Goal: Navigation & Orientation: Find specific page/section

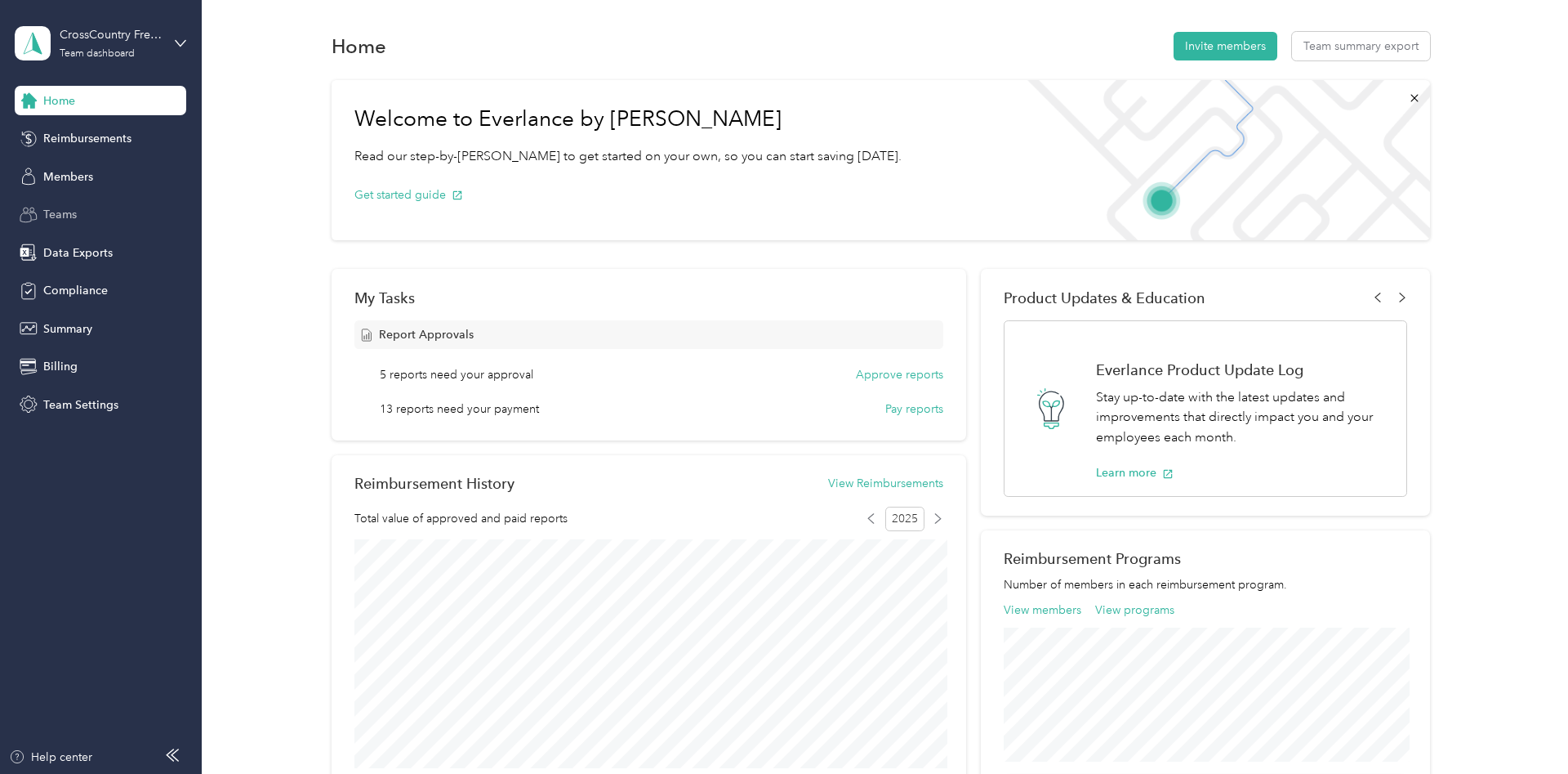
click at [66, 216] on span "Teams" at bounding box center [59, 214] width 33 height 18
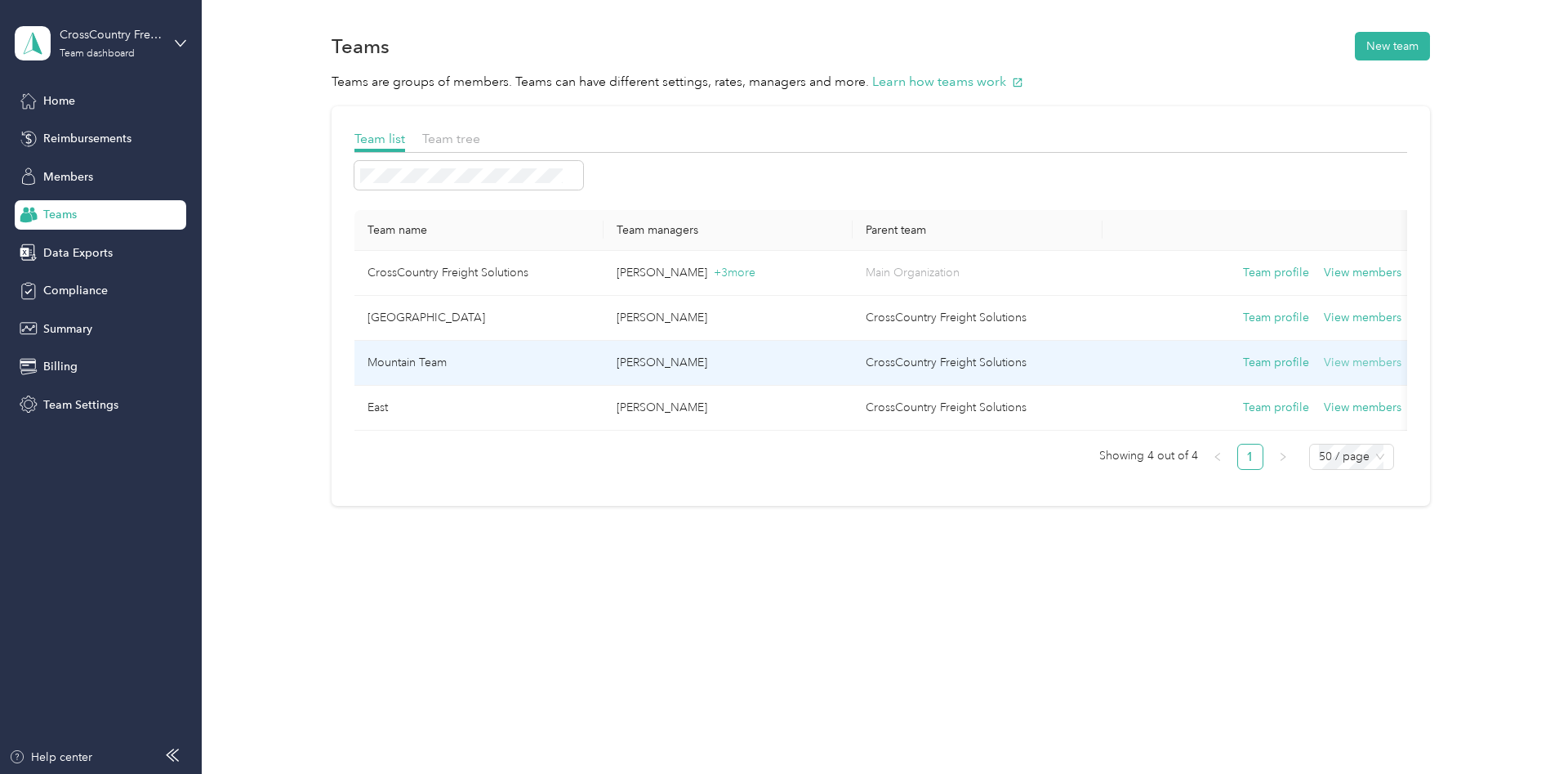
click at [1364, 368] on button "View members" at bounding box center [1363, 363] width 78 height 18
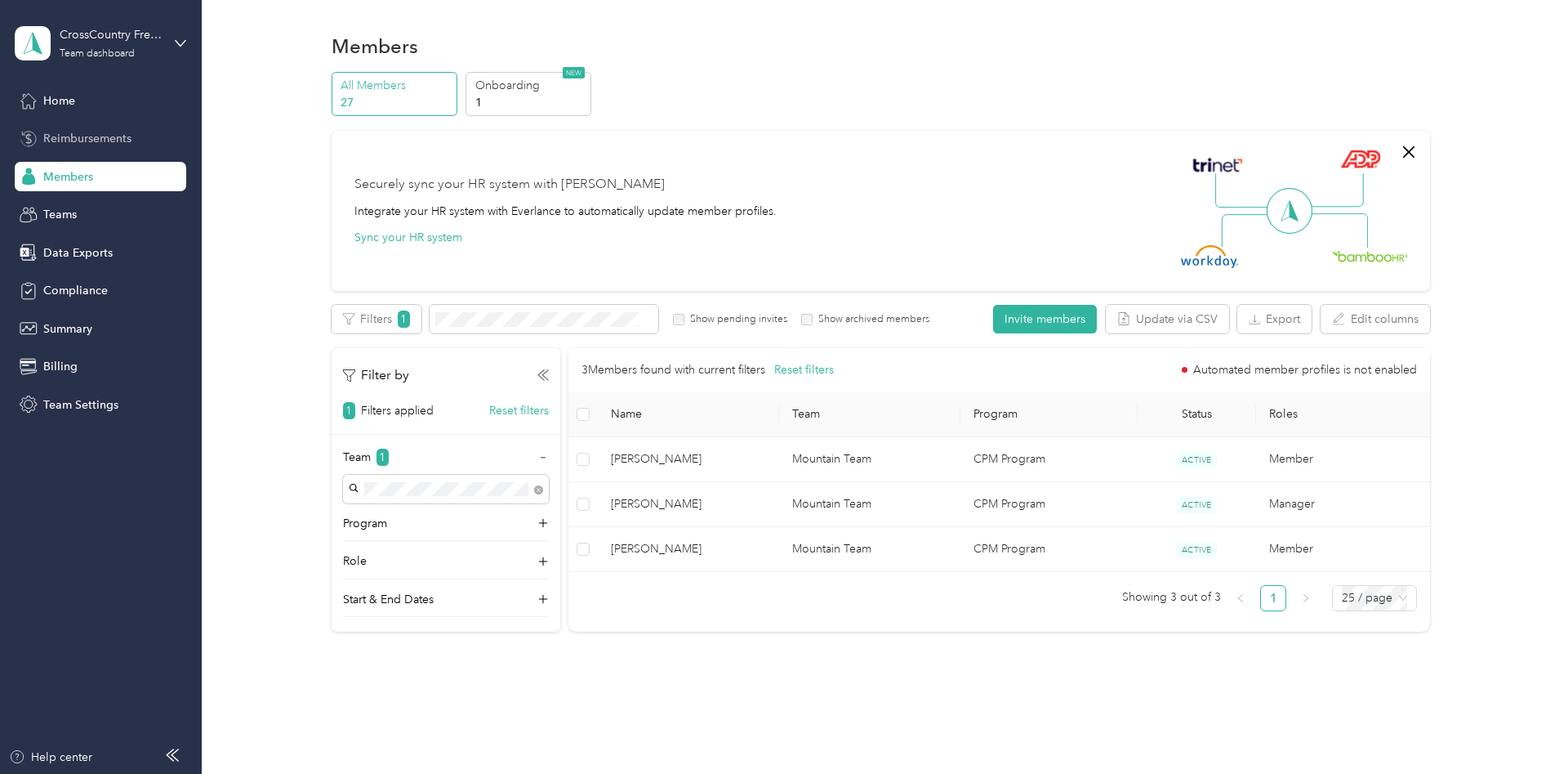
click at [82, 135] on span "Reimbursements" at bounding box center [87, 138] width 89 height 18
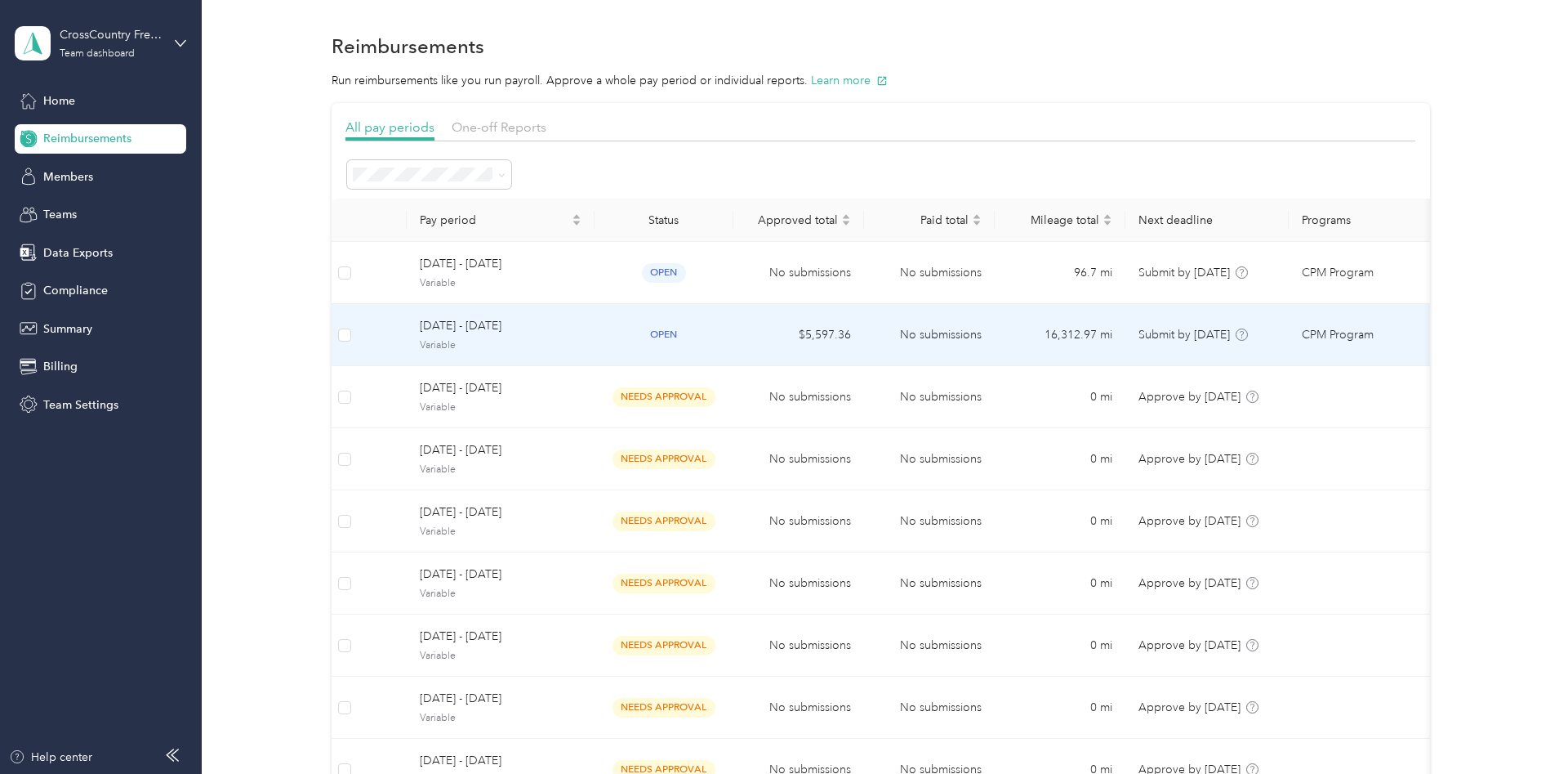
click at [453, 329] on span "[DATE] - [DATE]" at bounding box center [501, 326] width 162 height 18
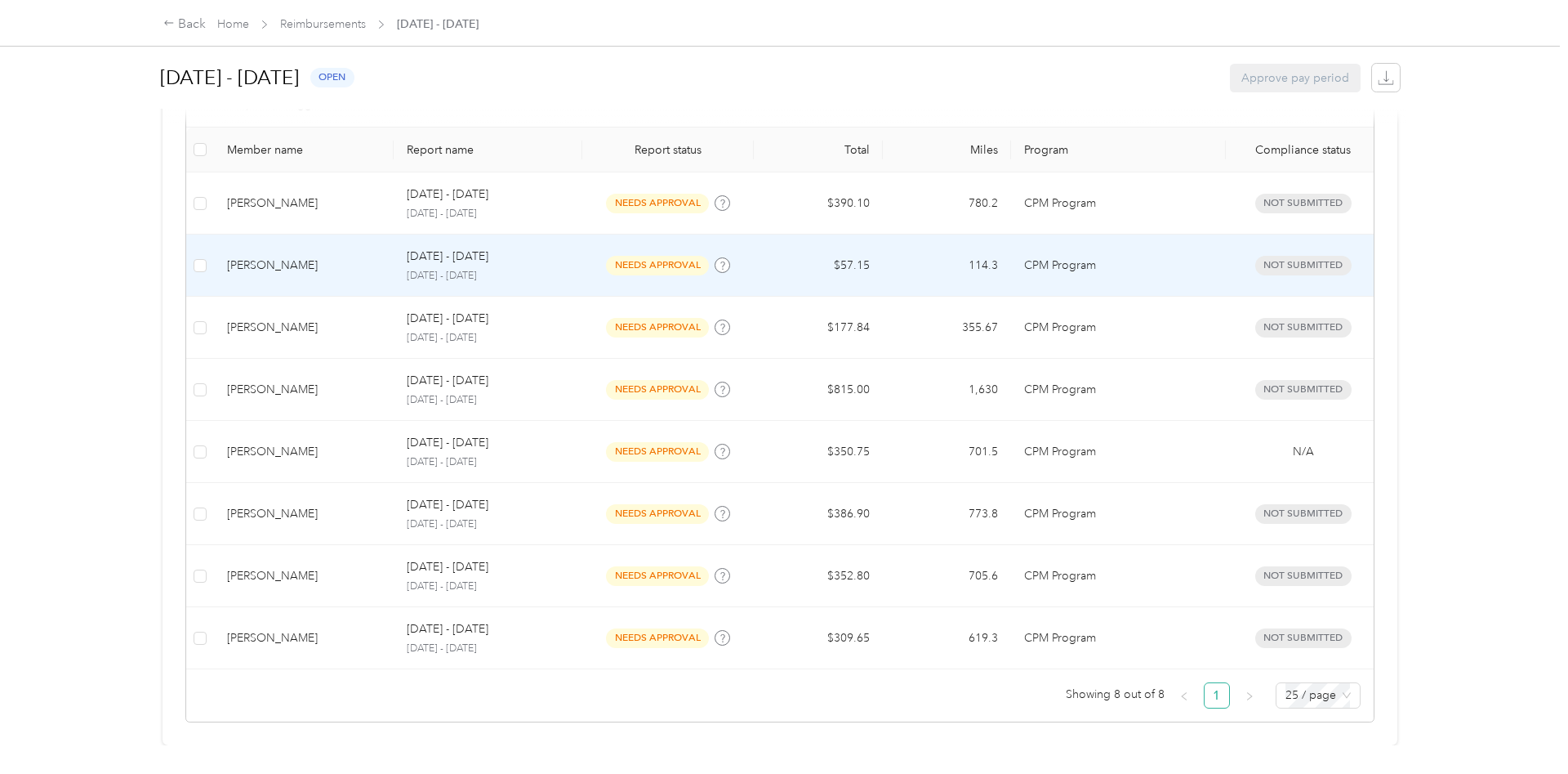
scroll to position [246, 0]
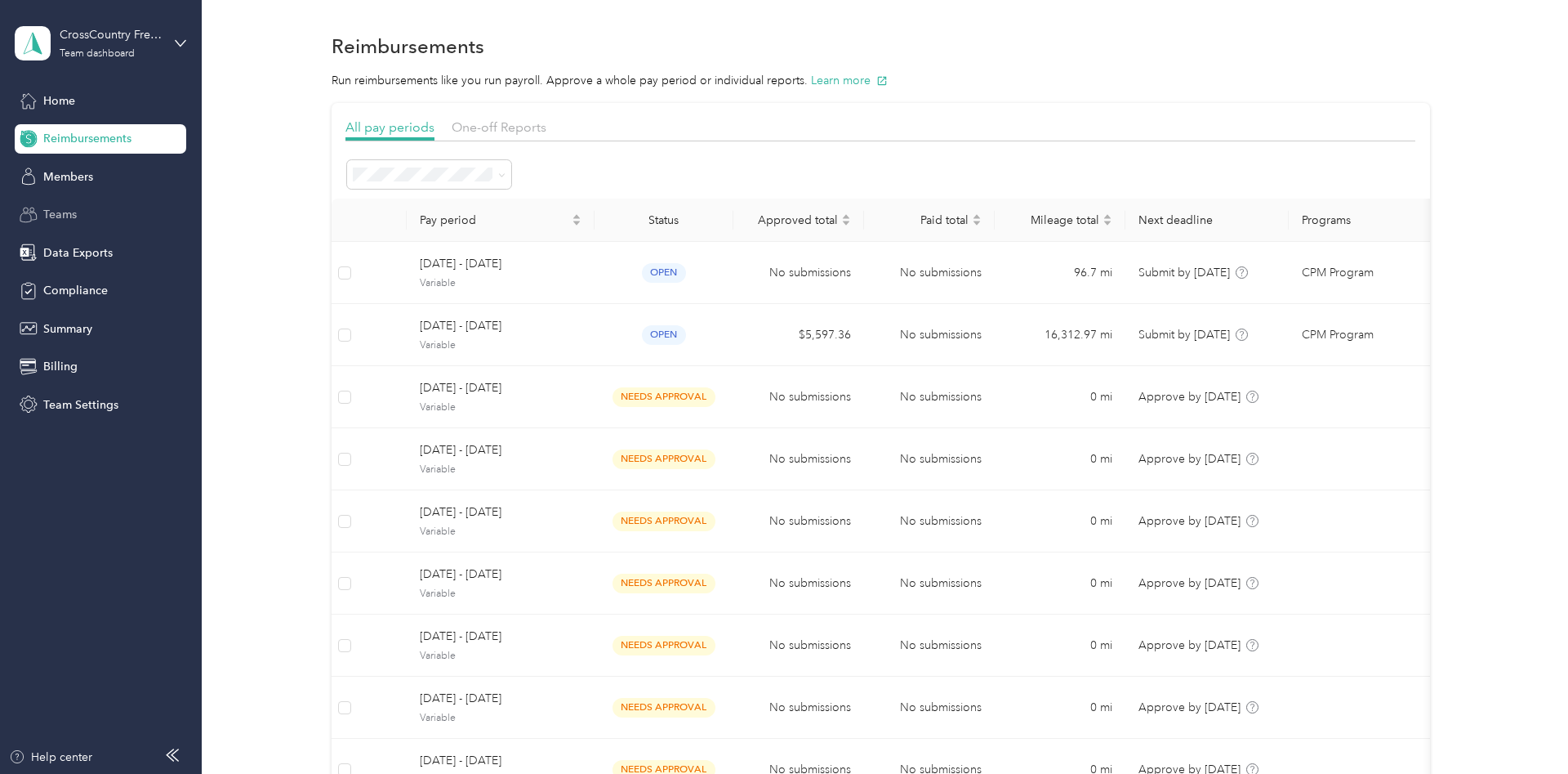
click at [76, 209] on span "Teams" at bounding box center [59, 214] width 33 height 18
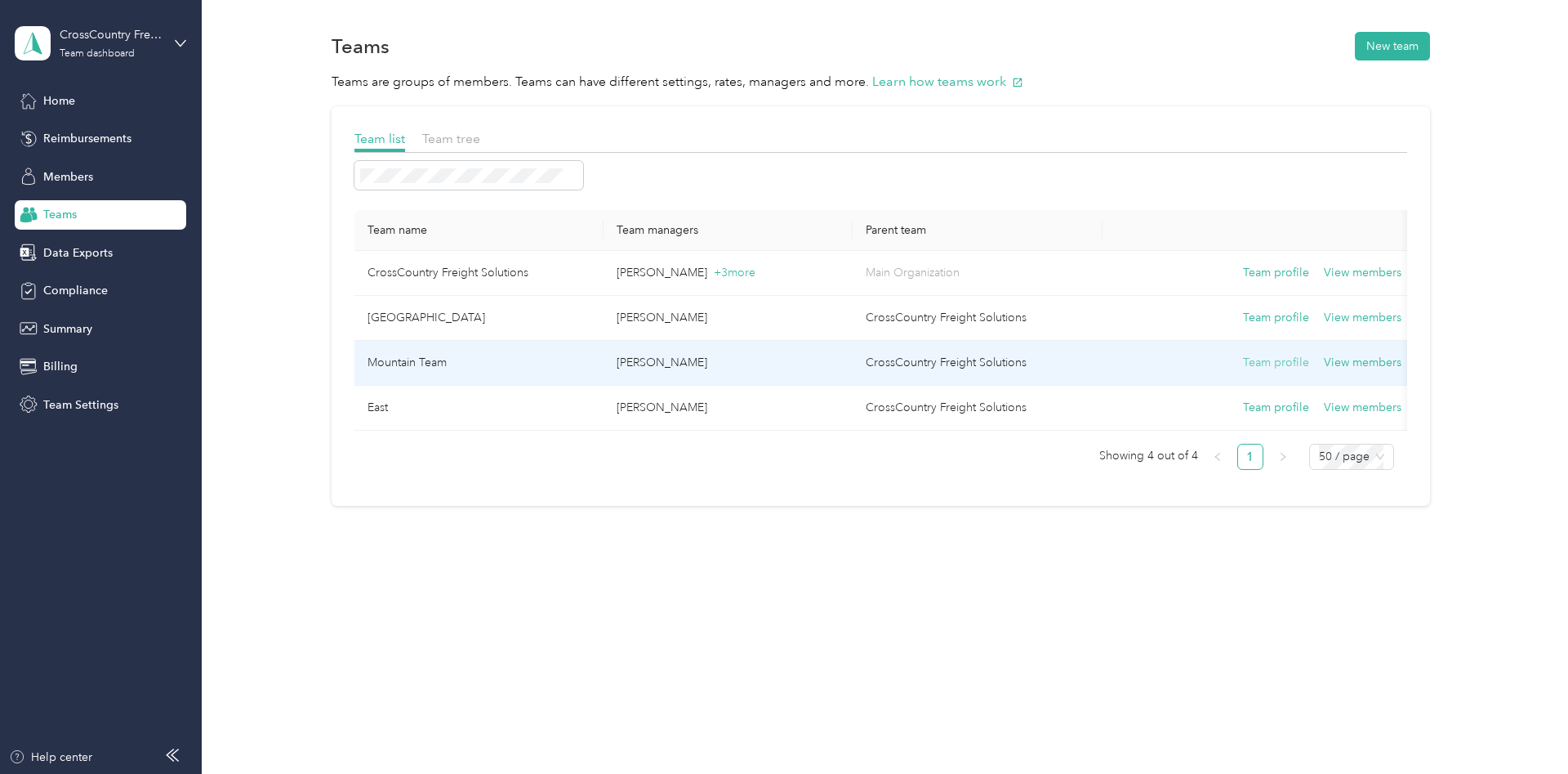
click at [1260, 357] on button "Team profile" at bounding box center [1277, 363] width 66 height 18
click at [1347, 364] on button "View members" at bounding box center [1363, 363] width 78 height 18
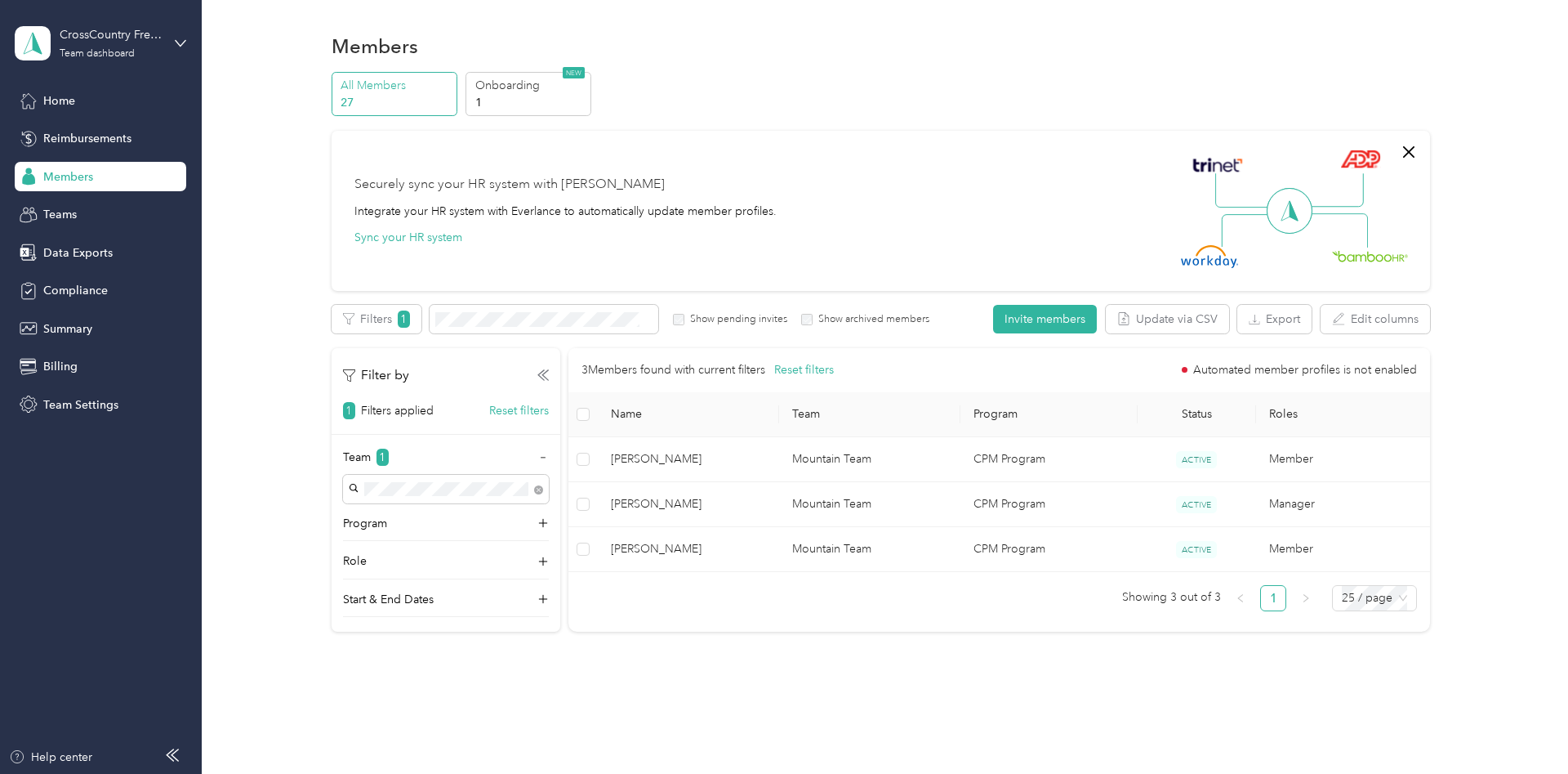
click at [875, 716] on div "Members All Members 27 Onboarding 1 NEW Securely sync your HR system with Everl…" at bounding box center [881, 367] width 1358 height 734
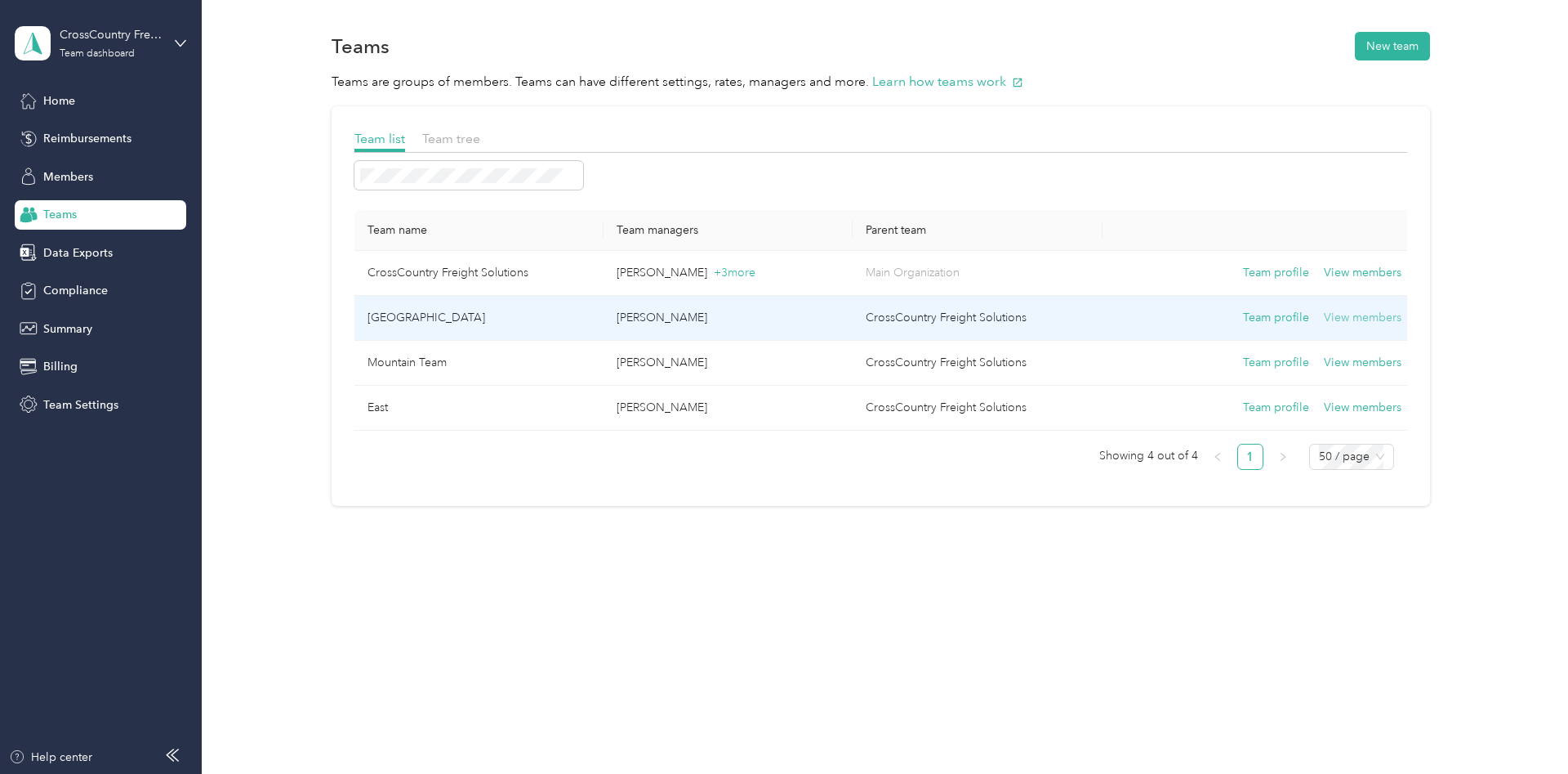
click at [1359, 320] on button "View members" at bounding box center [1363, 318] width 78 height 18
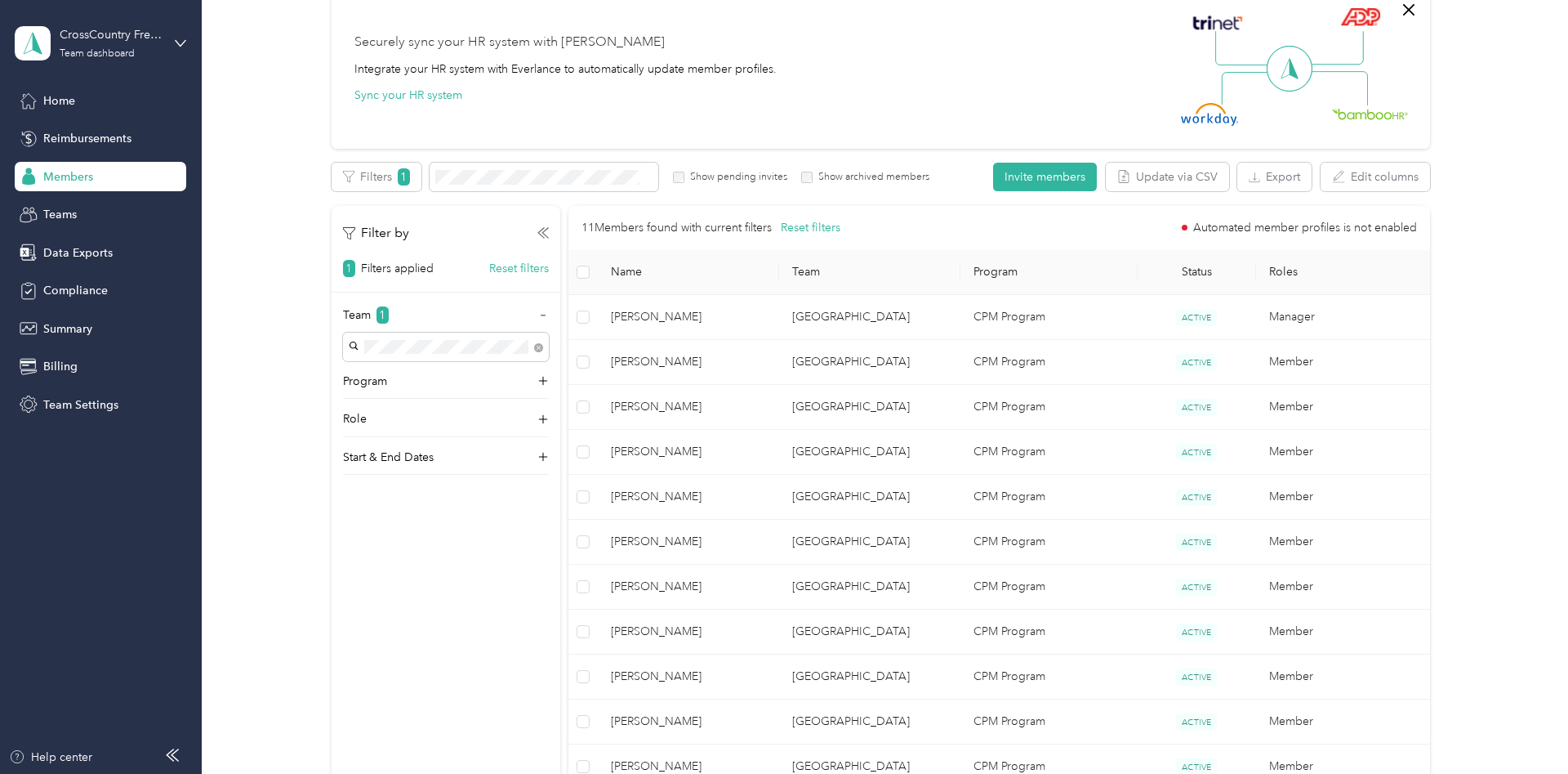
scroll to position [250, 0]
